Goal: Check status: Check status

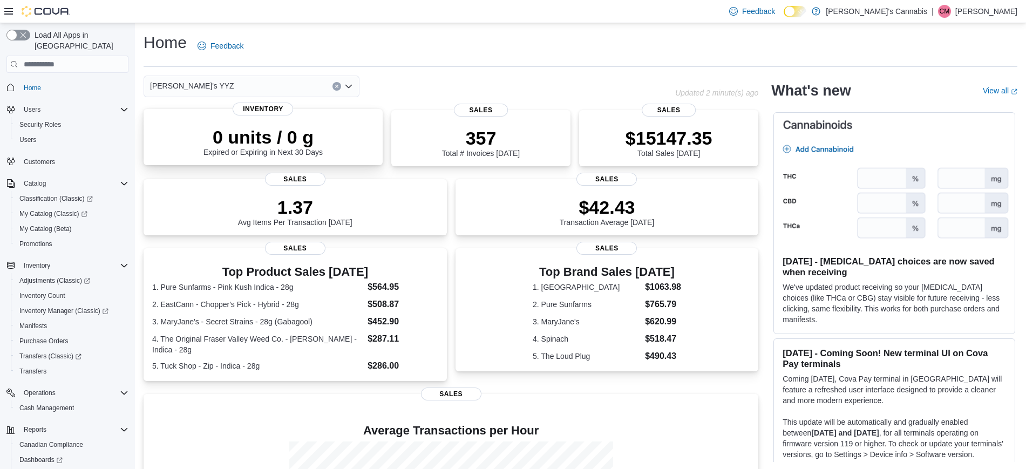
scroll to position [152, 0]
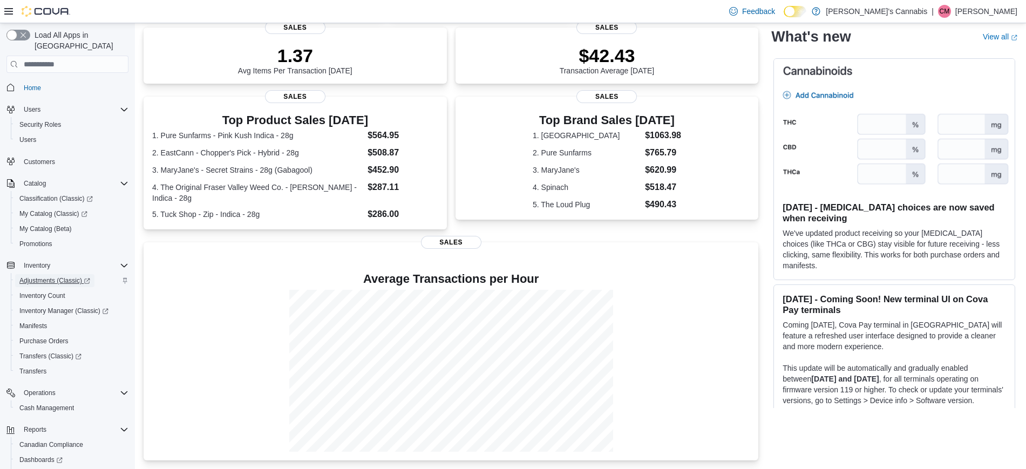
click at [36, 276] on span "Adjustments (Classic)" at bounding box center [54, 280] width 71 height 9
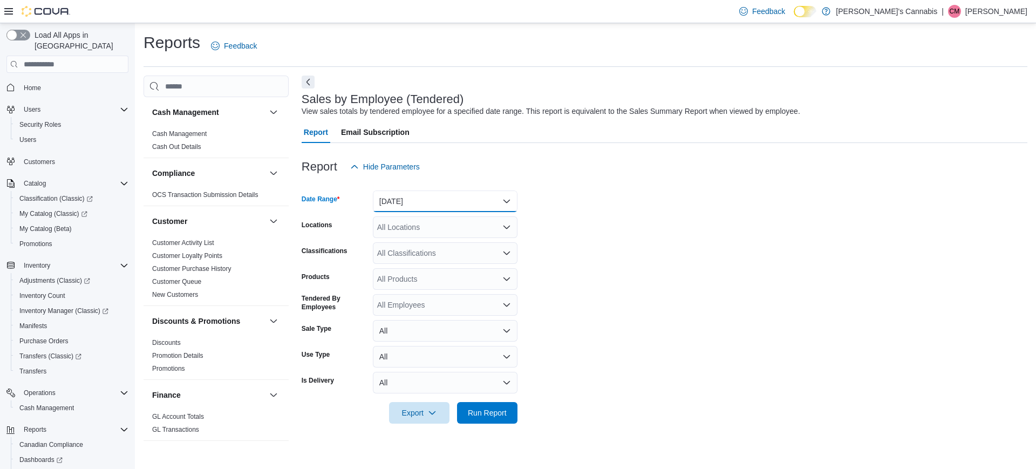
click at [450, 200] on button "[DATE]" at bounding box center [445, 202] width 145 height 22
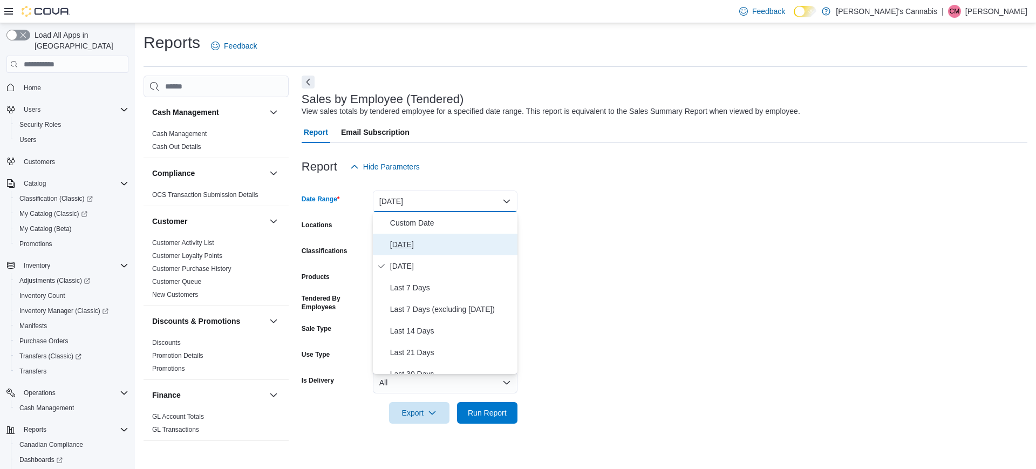
click at [400, 243] on span "[DATE]" at bounding box center [451, 244] width 123 height 13
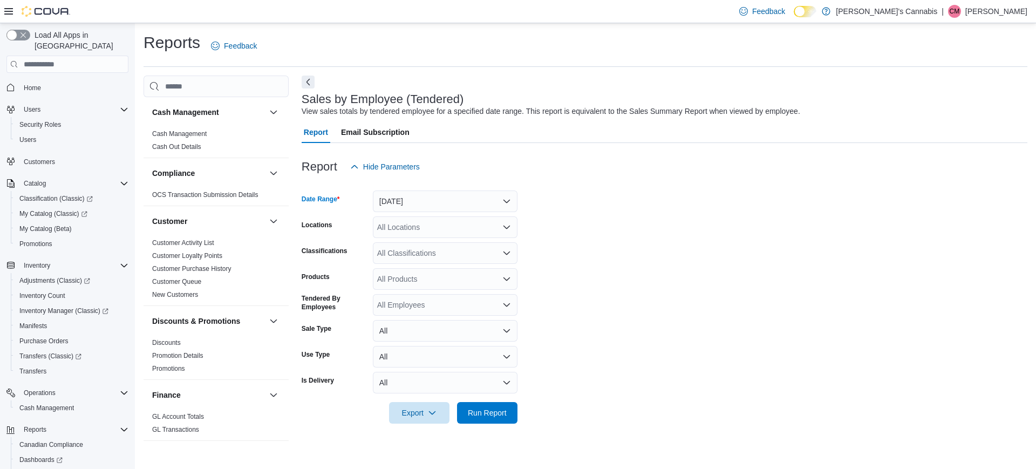
click at [435, 229] on div "All Locations" at bounding box center [445, 227] width 145 height 22
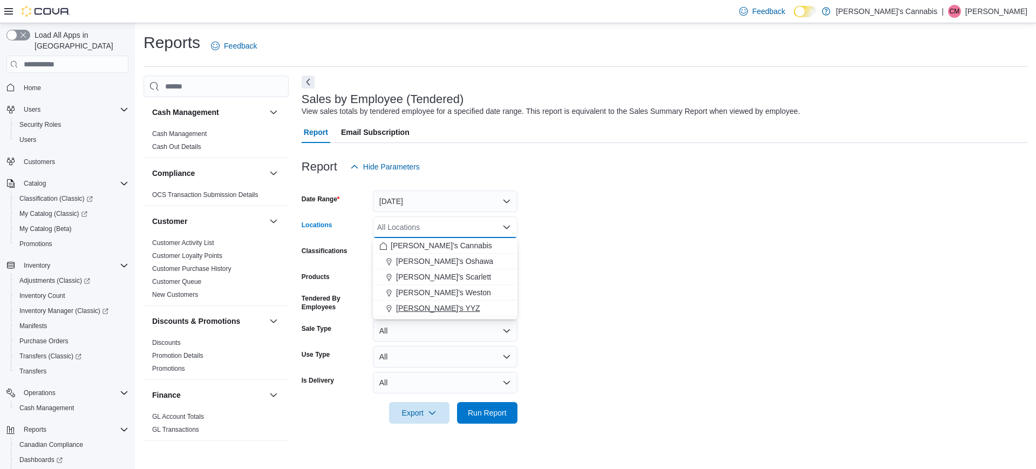
click at [446, 308] on span "[PERSON_NAME]'s YYZ" at bounding box center [438, 308] width 84 height 11
click at [588, 324] on form "Date Range [DATE] Locations [PERSON_NAME]'s YYZ Combo box. Selected. [PERSON_NA…" at bounding box center [665, 301] width 726 height 246
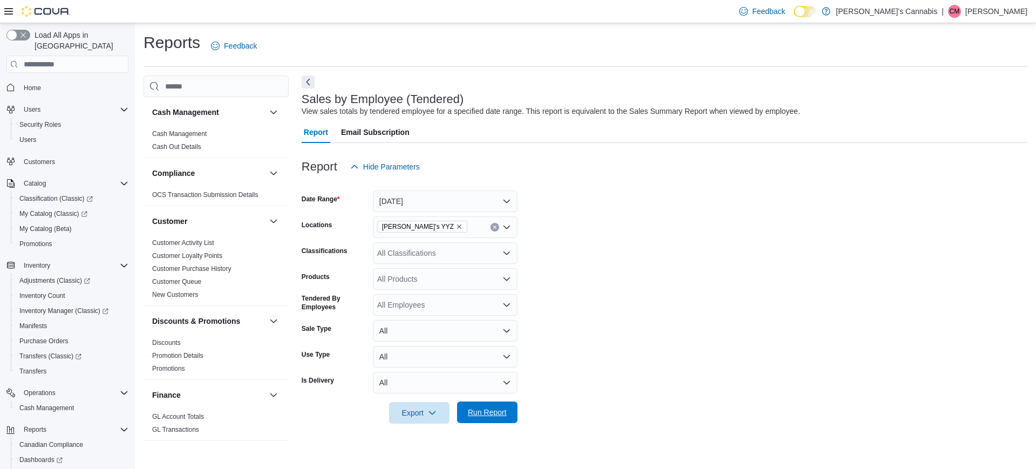
click at [499, 408] on span "Run Report" at bounding box center [487, 412] width 39 height 11
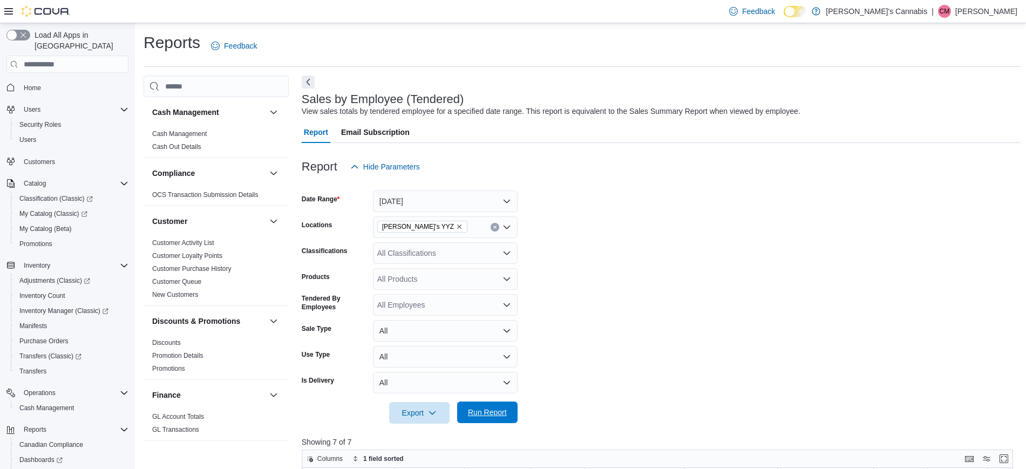
click at [498, 414] on span "Run Report" at bounding box center [487, 412] width 39 height 11
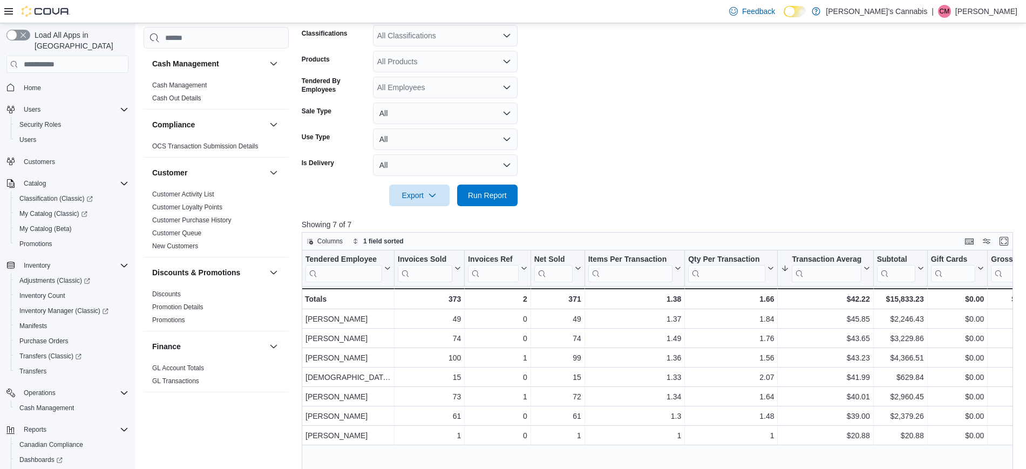
scroll to position [307, 0]
